Goal: Transaction & Acquisition: Purchase product/service

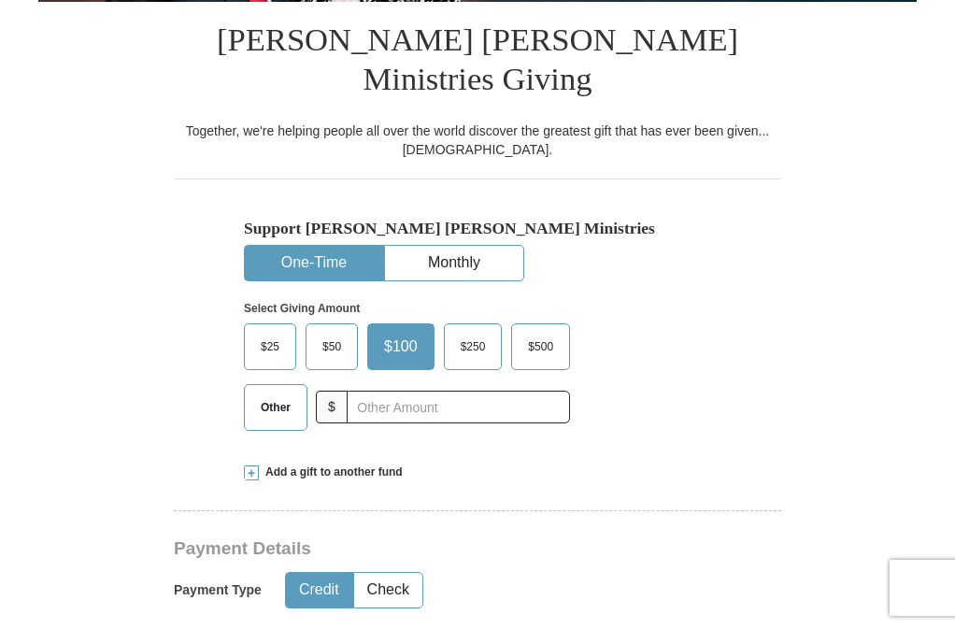
scroll to position [420, 0]
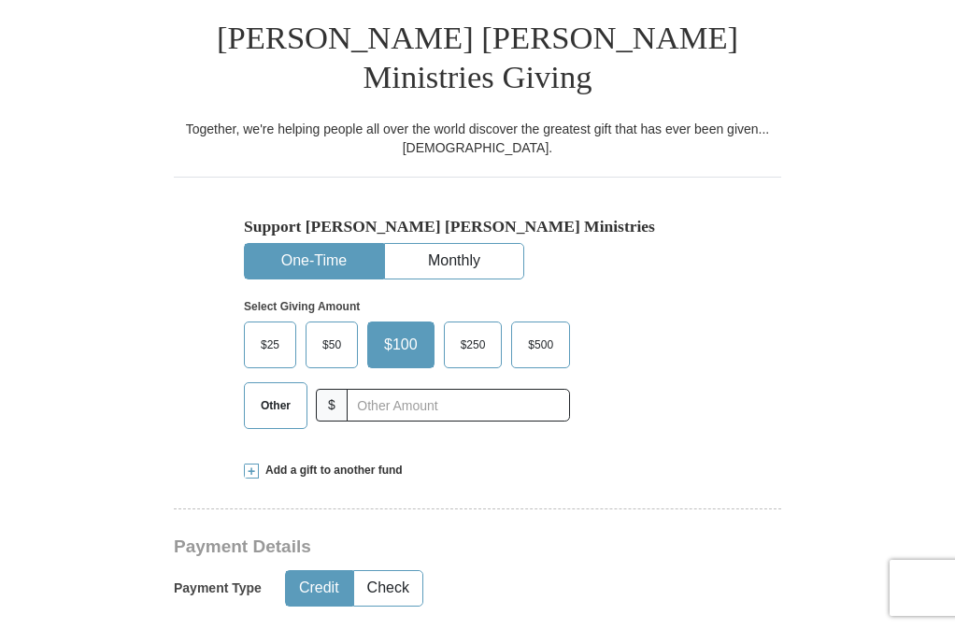
click at [299, 244] on button "One-Time" at bounding box center [314, 261] width 138 height 35
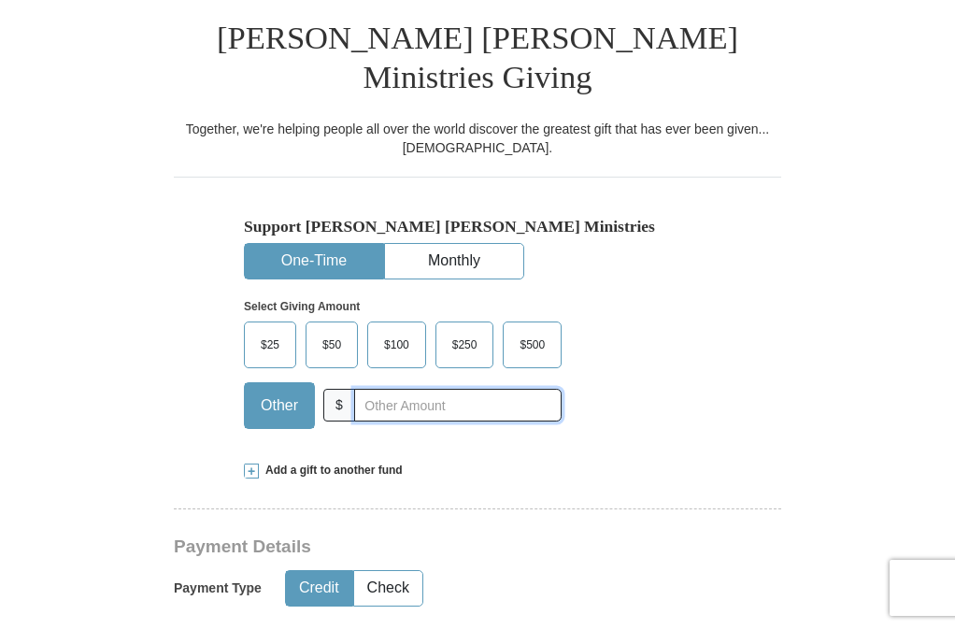
click at [357, 389] on input "text" at bounding box center [457, 405] width 207 height 33
type input "200.00"
click at [314, 571] on button "Credit" at bounding box center [319, 588] width 66 height 35
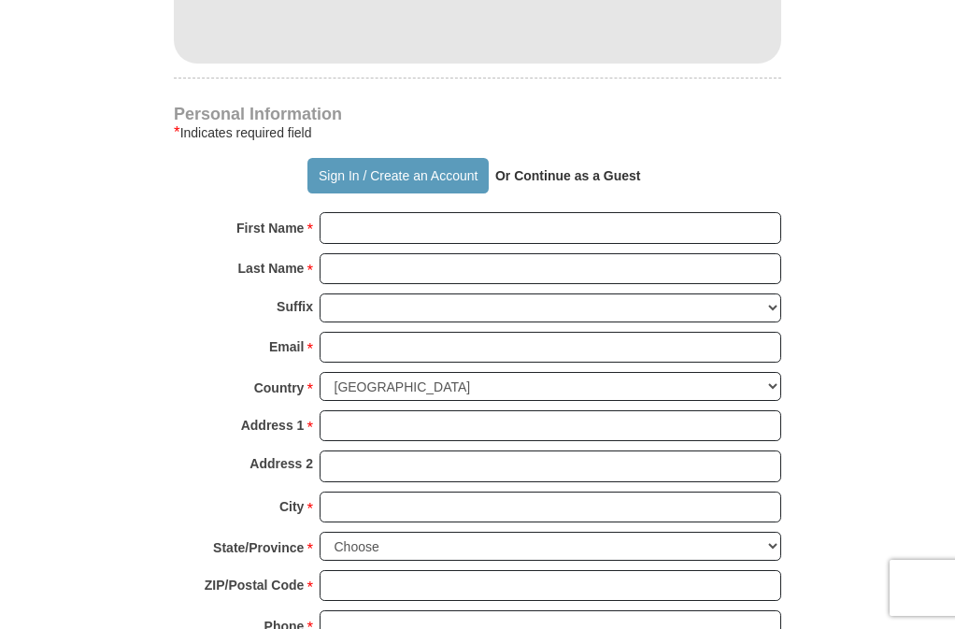
scroll to position [1211, 0]
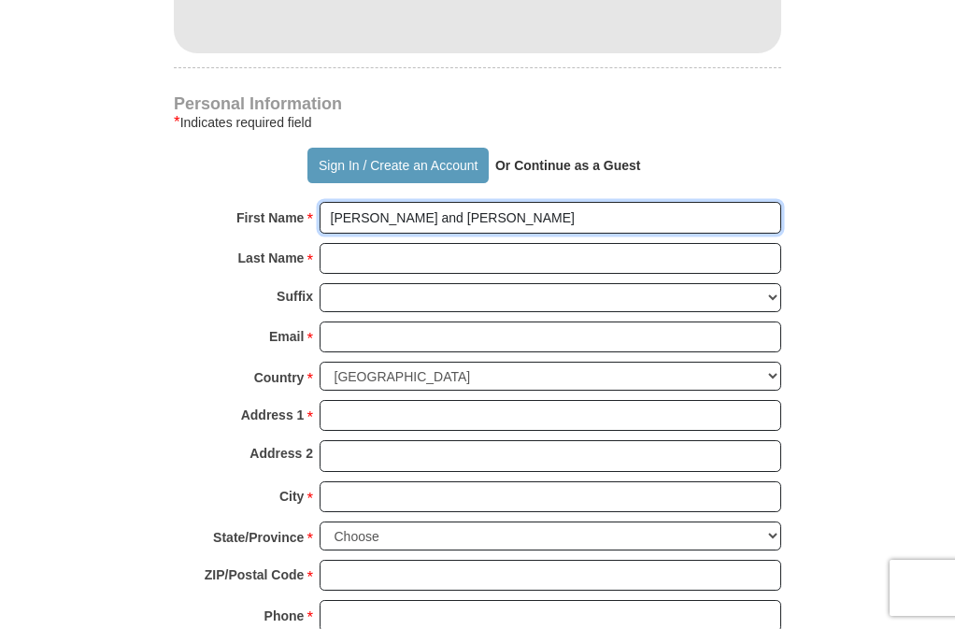
type input "[PERSON_NAME] and [PERSON_NAME]"
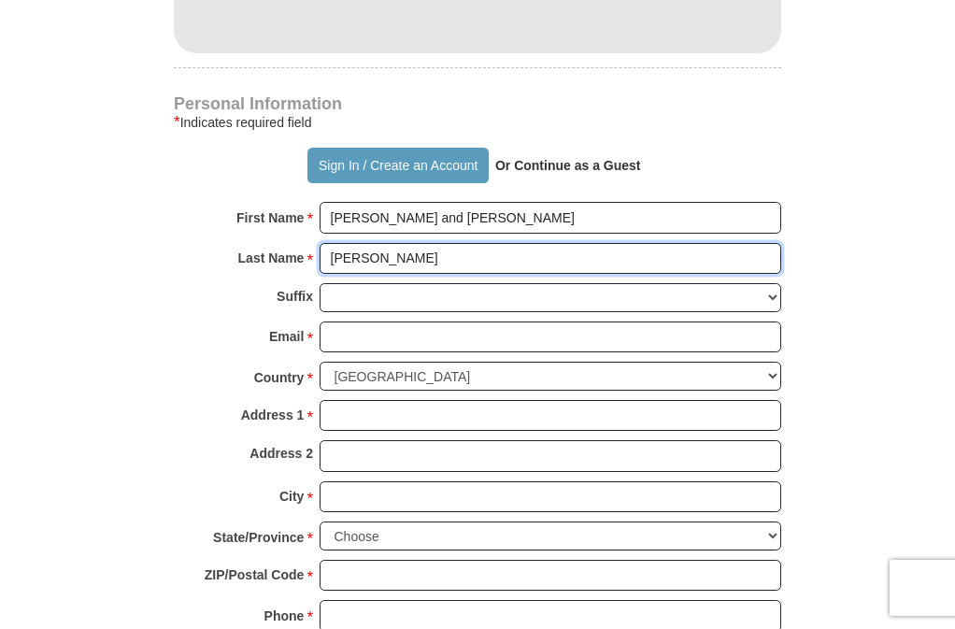
type input "[PERSON_NAME]"
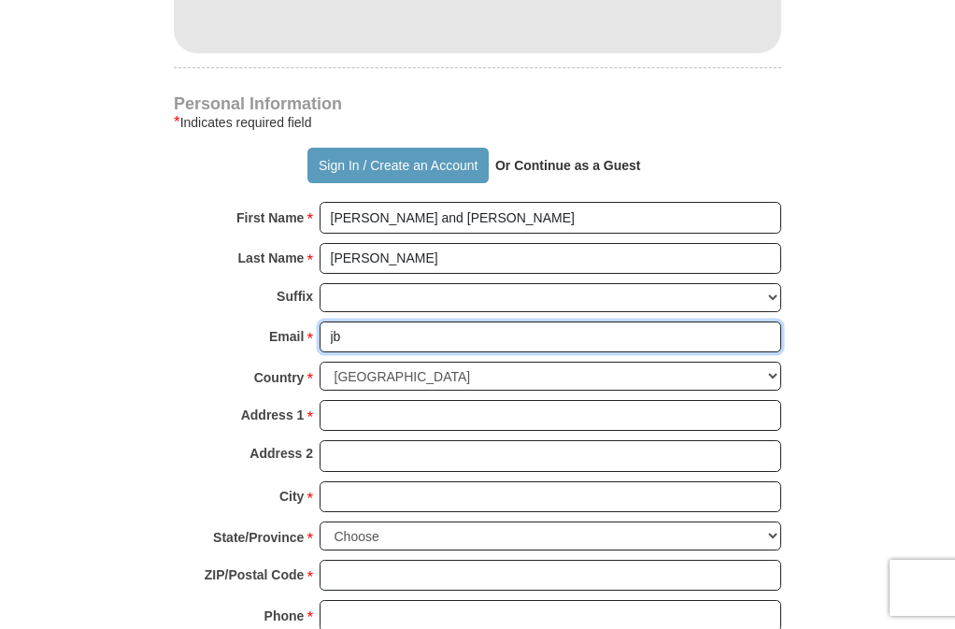
type input "jbo"
type input "[EMAIL_ADDRESS][DOMAIN_NAME]"
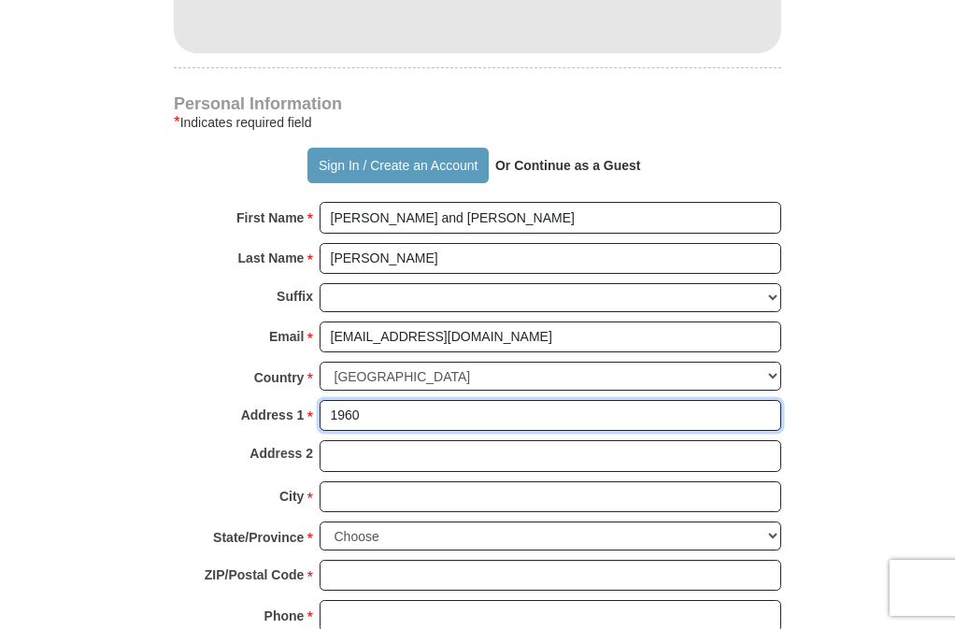
type input "1960"
type input "1960 Fairhill Cir"
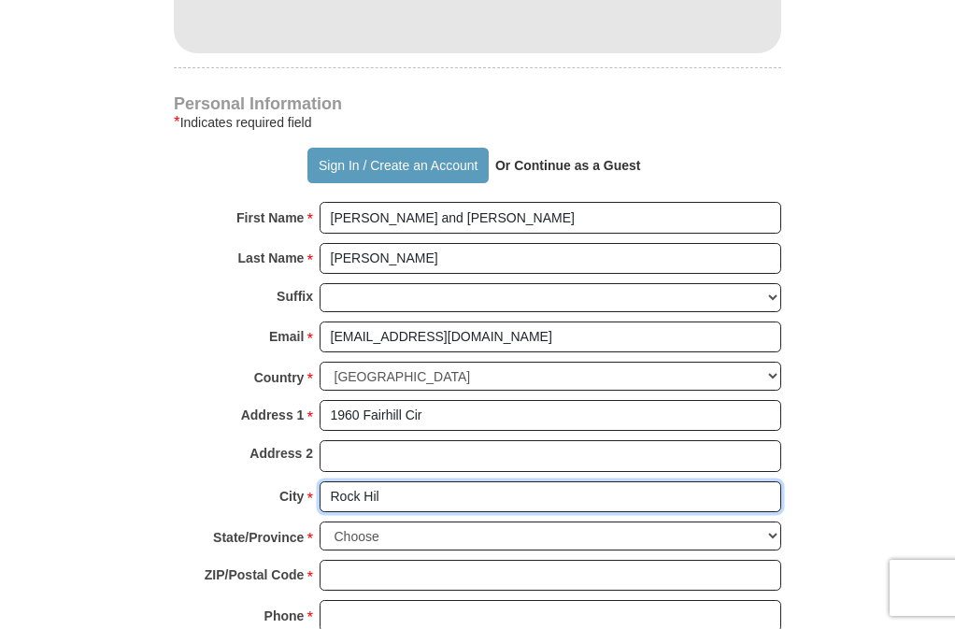
type input "Rock Hill"
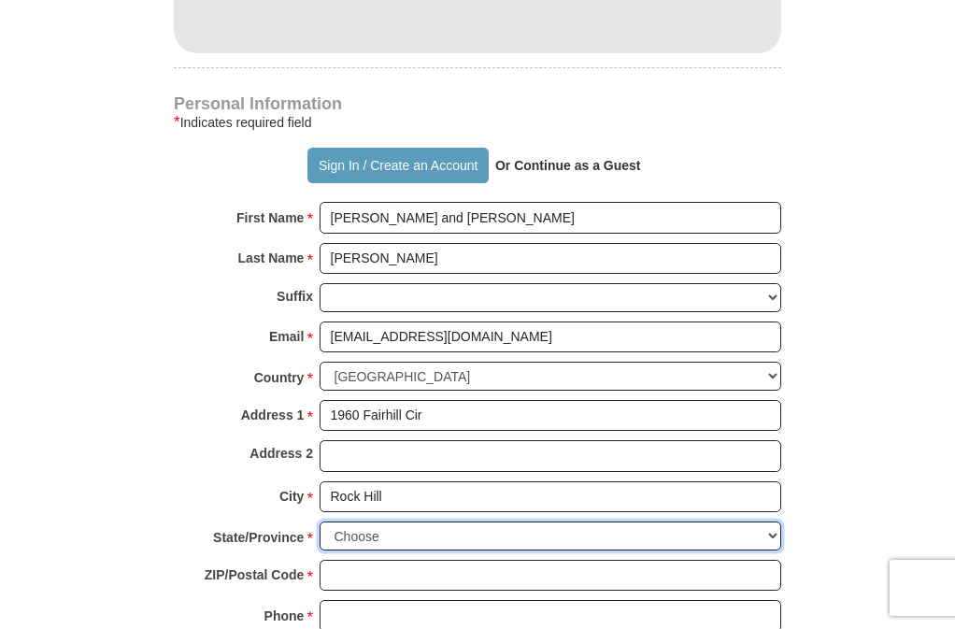
select select "SC"
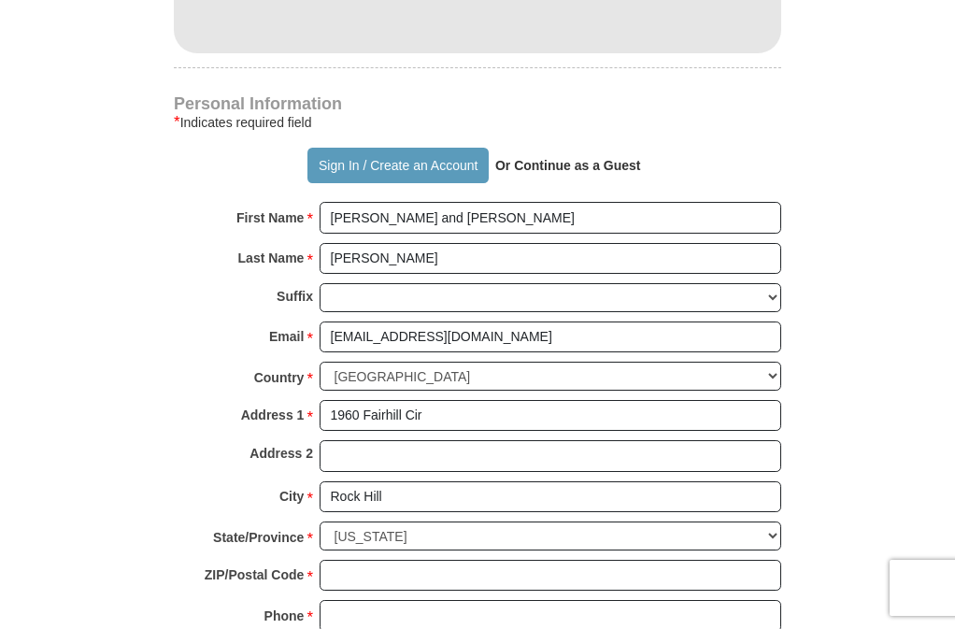
type input "Rock Hill"
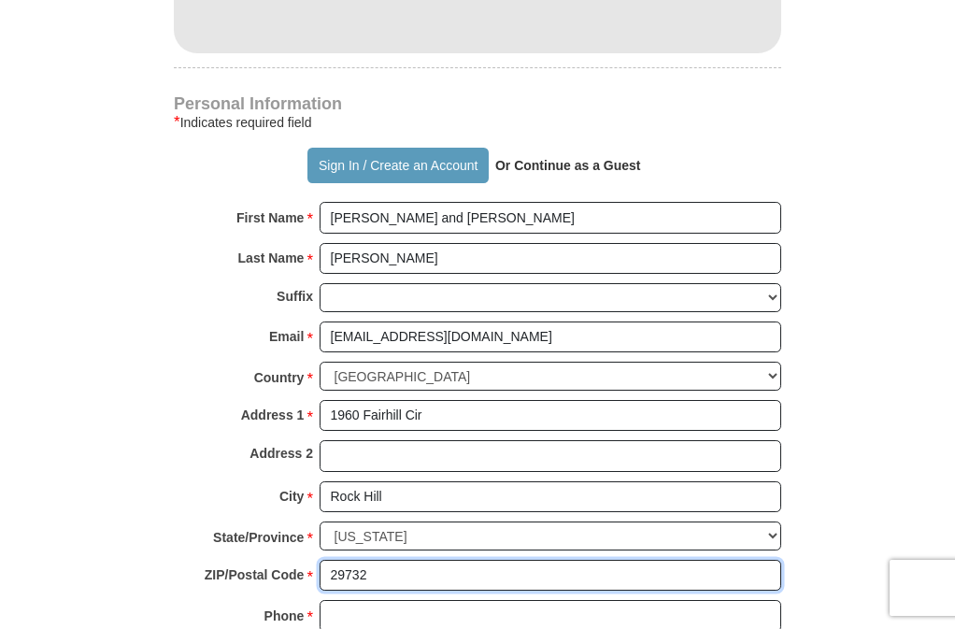
type input "29732"
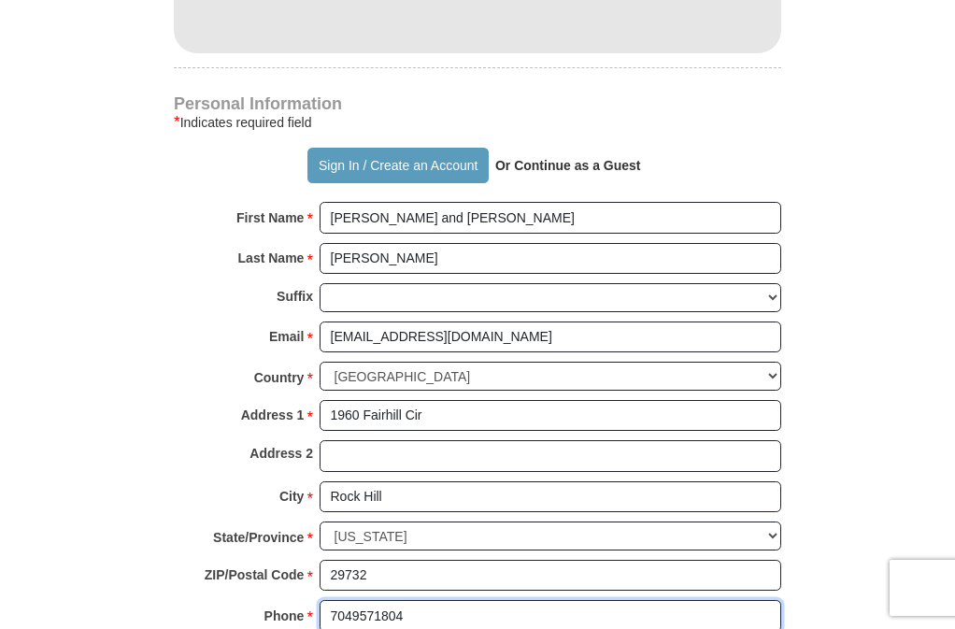
drag, startPoint x: 406, startPoint y: 549, endPoint x: 323, endPoint y: 544, distance: 83.3
click at [323, 600] on input "7049571804" at bounding box center [551, 616] width 462 height 32
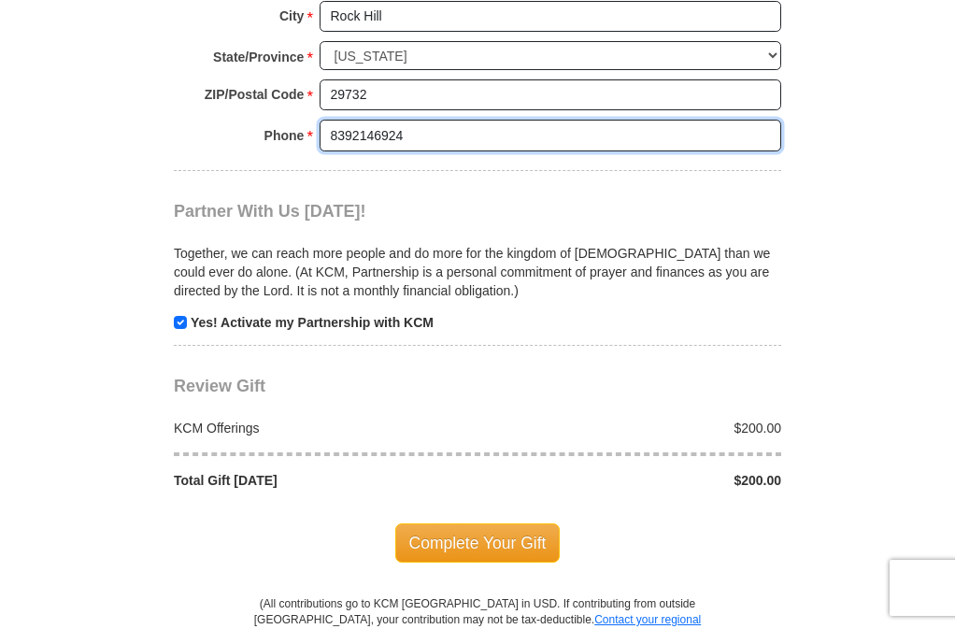
scroll to position [1694, 0]
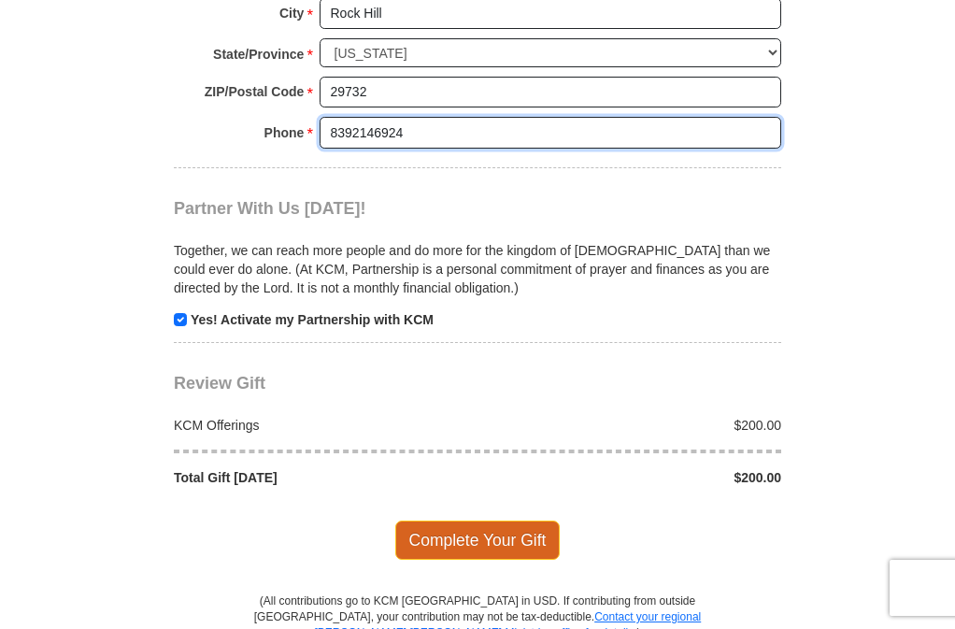
type input "8392146924"
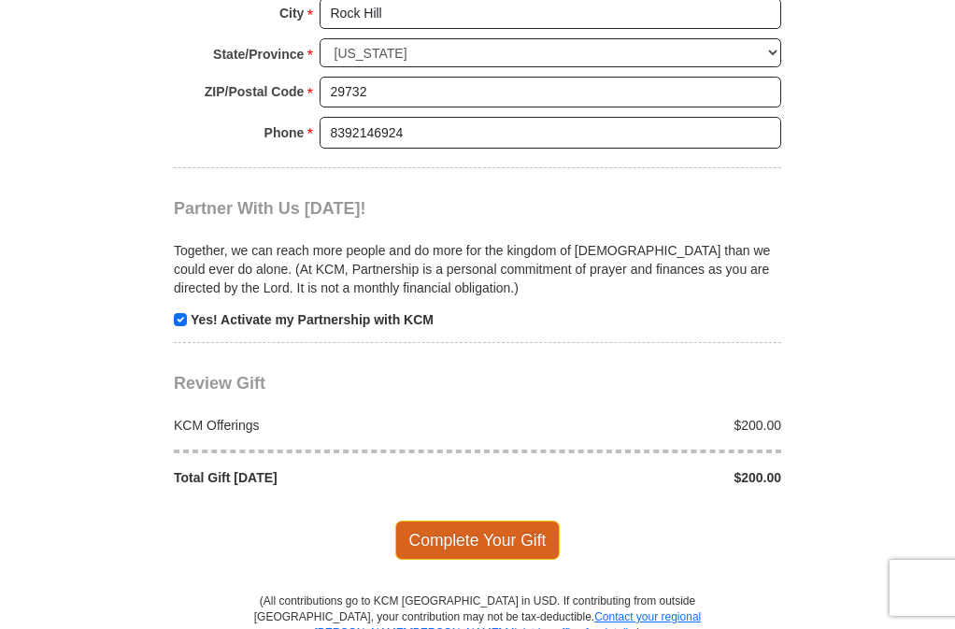
click at [482, 520] on span "Complete Your Gift" at bounding box center [477, 539] width 165 height 39
